Goal: Task Accomplishment & Management: Manage account settings

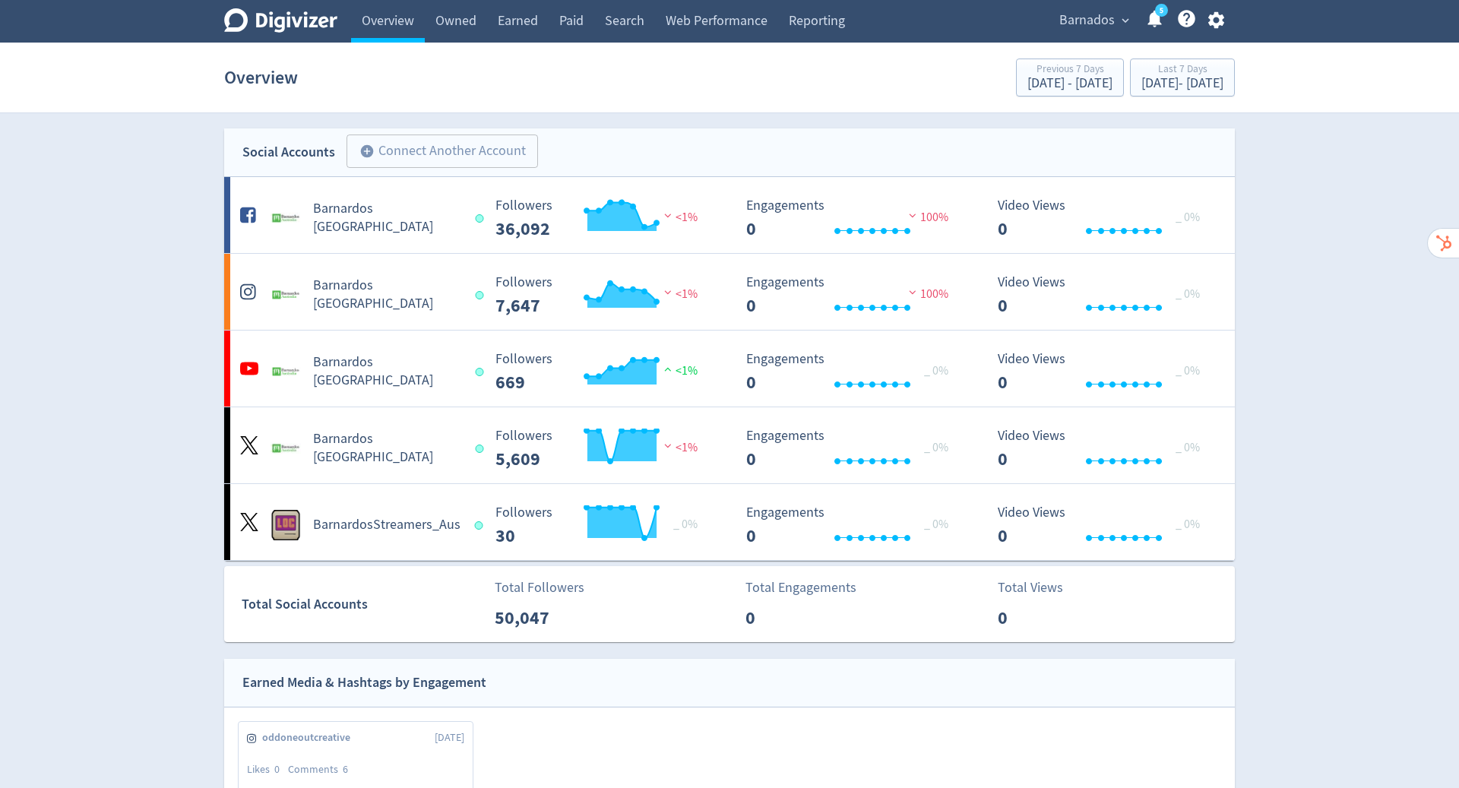
click at [1211, 15] on icon "button" at bounding box center [1215, 20] width 16 height 17
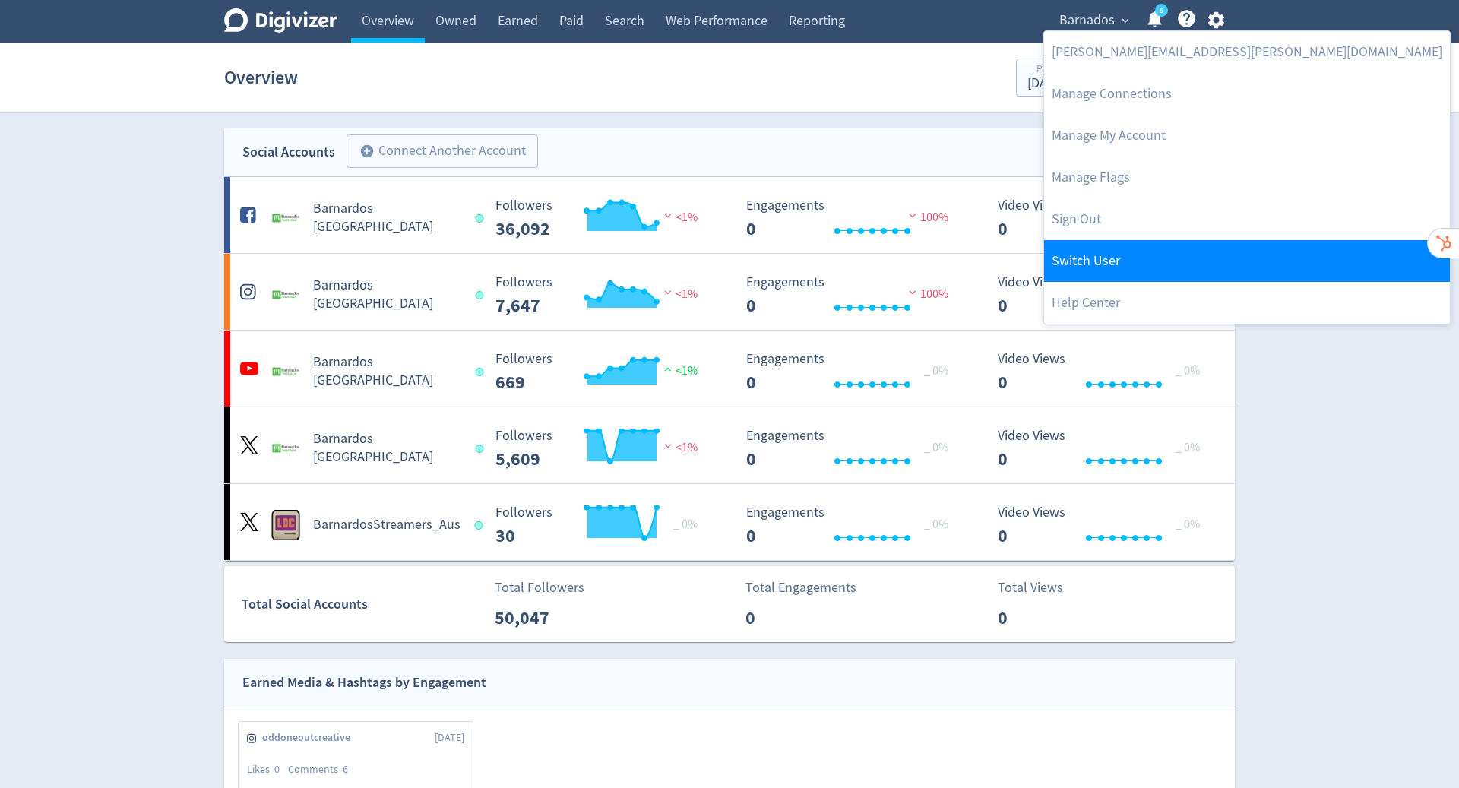
click at [1118, 260] on link "Switch User" at bounding box center [1247, 261] width 406 height 42
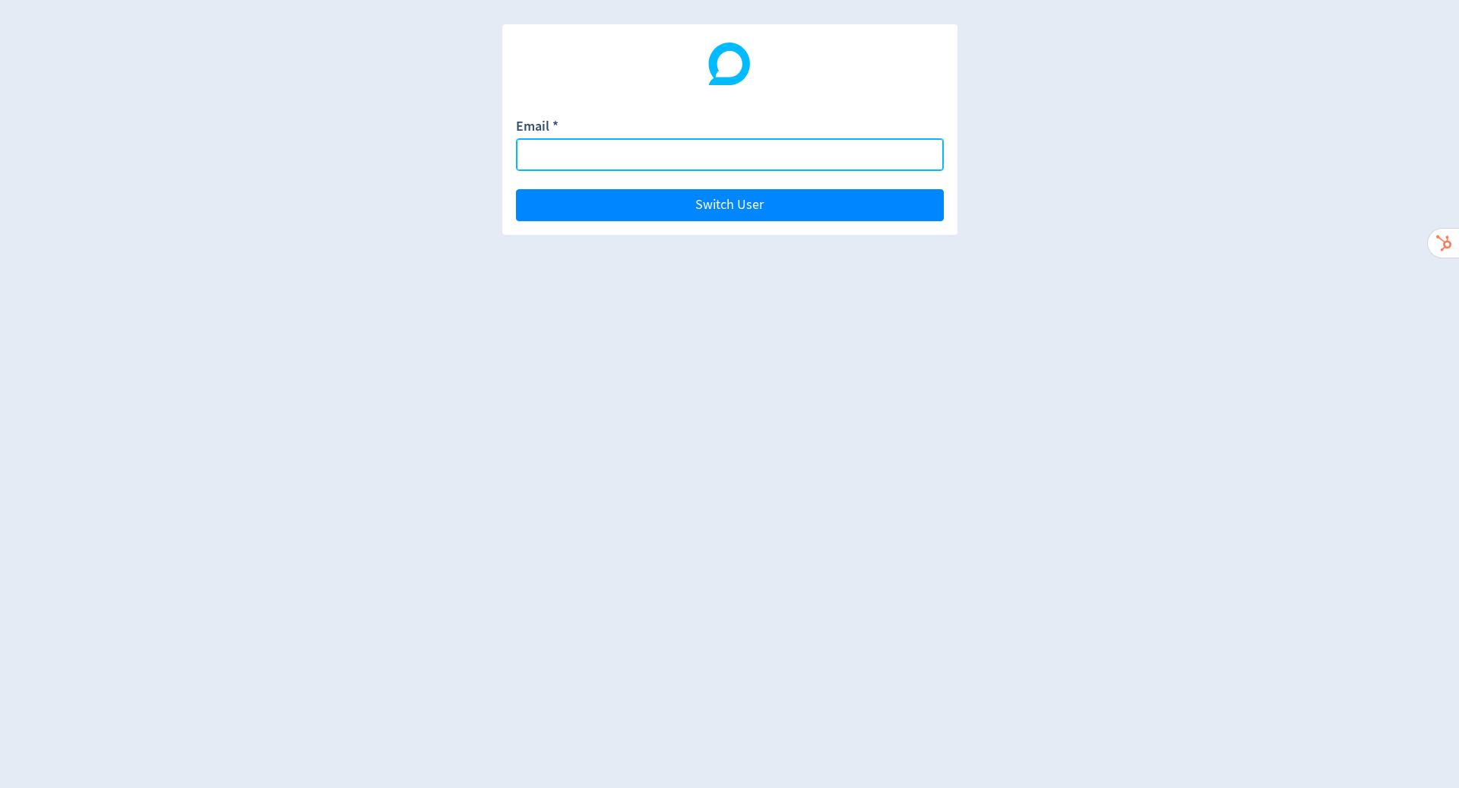
click at [766, 160] on input "Email *" at bounding box center [730, 154] width 428 height 33
paste input "[EMAIL_ADDRESS][DOMAIN_NAME]"
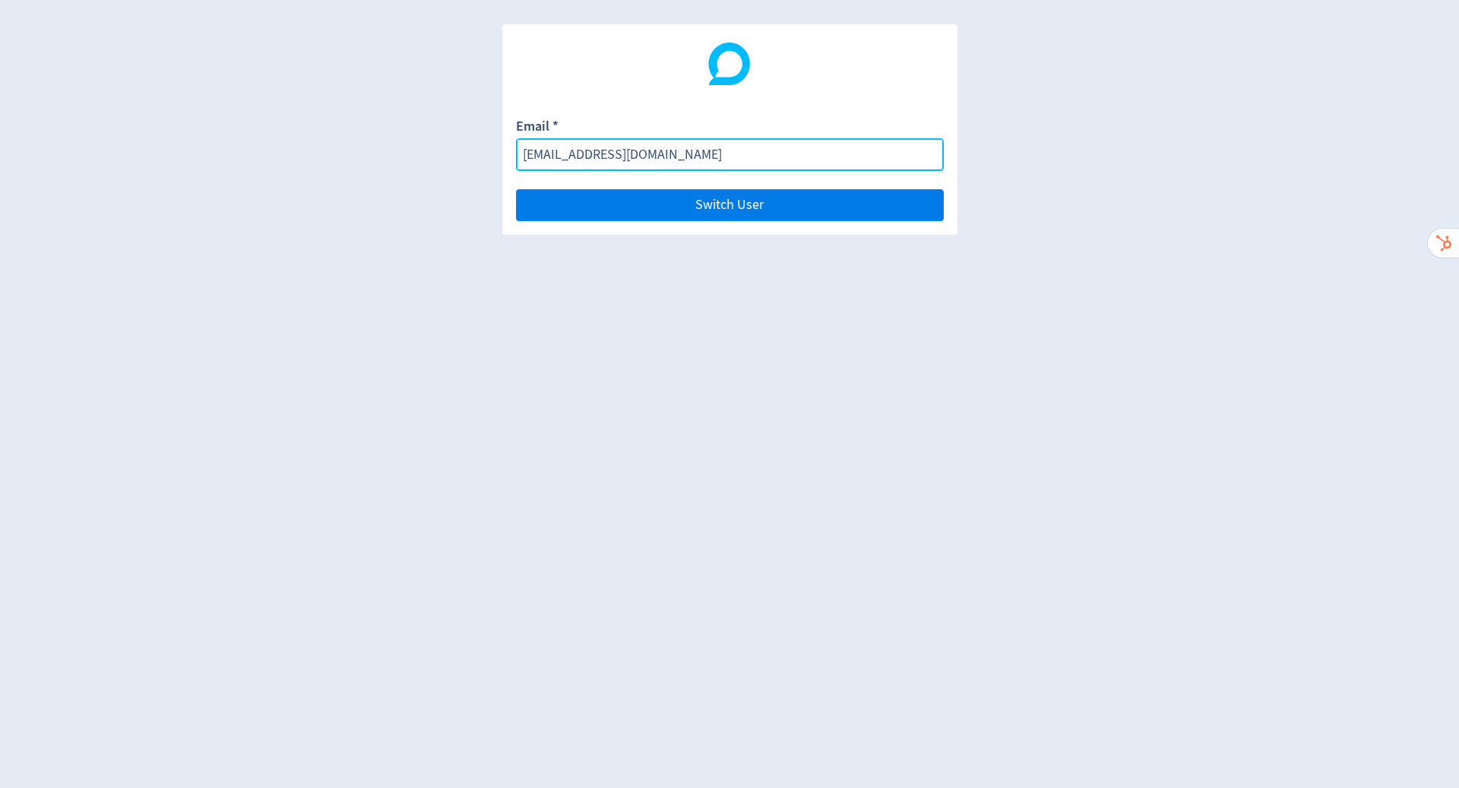
type input "[EMAIL_ADDRESS][DOMAIN_NAME]"
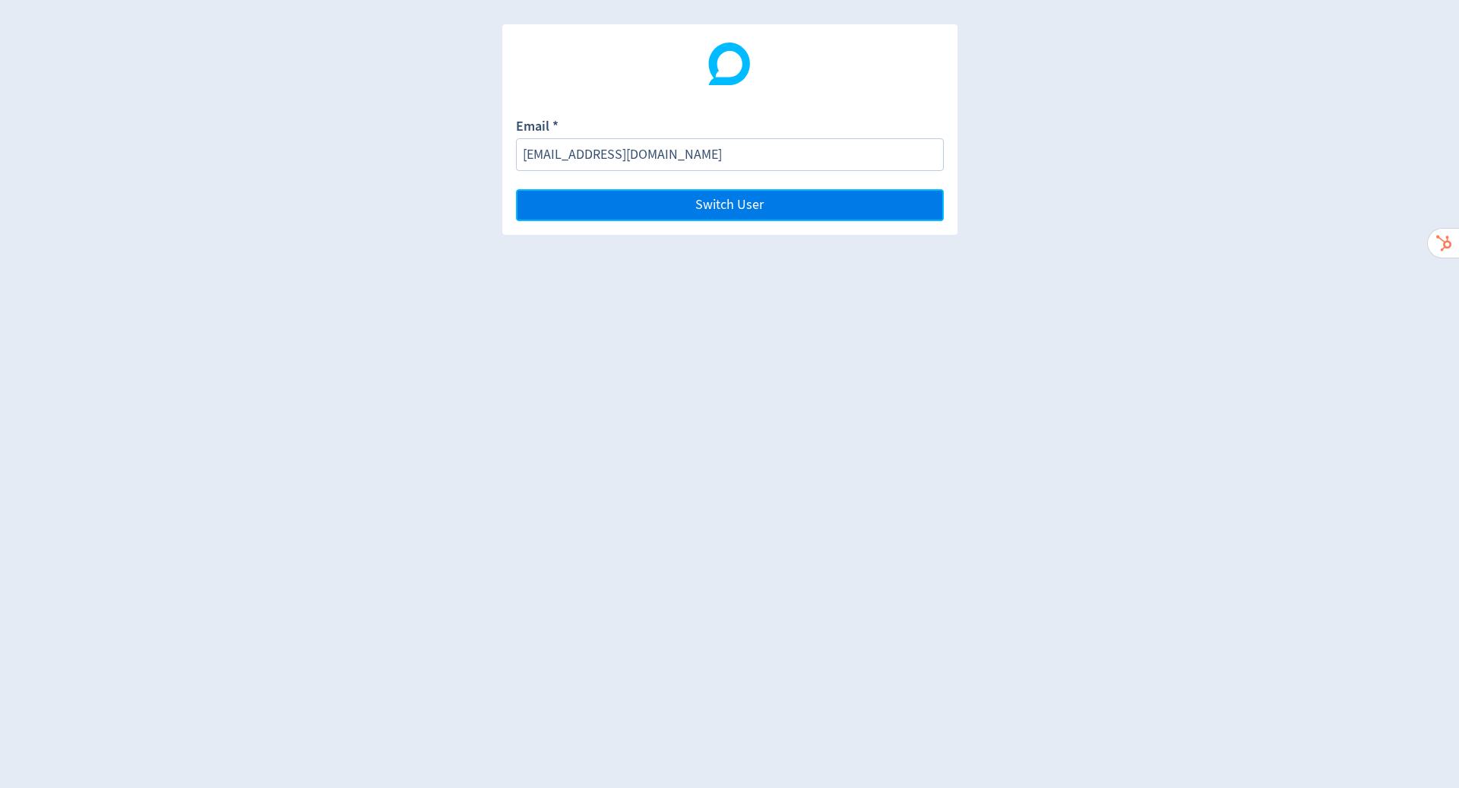
click at [783, 202] on button "Switch User" at bounding box center [730, 205] width 428 height 32
